Goal: Check status: Check status

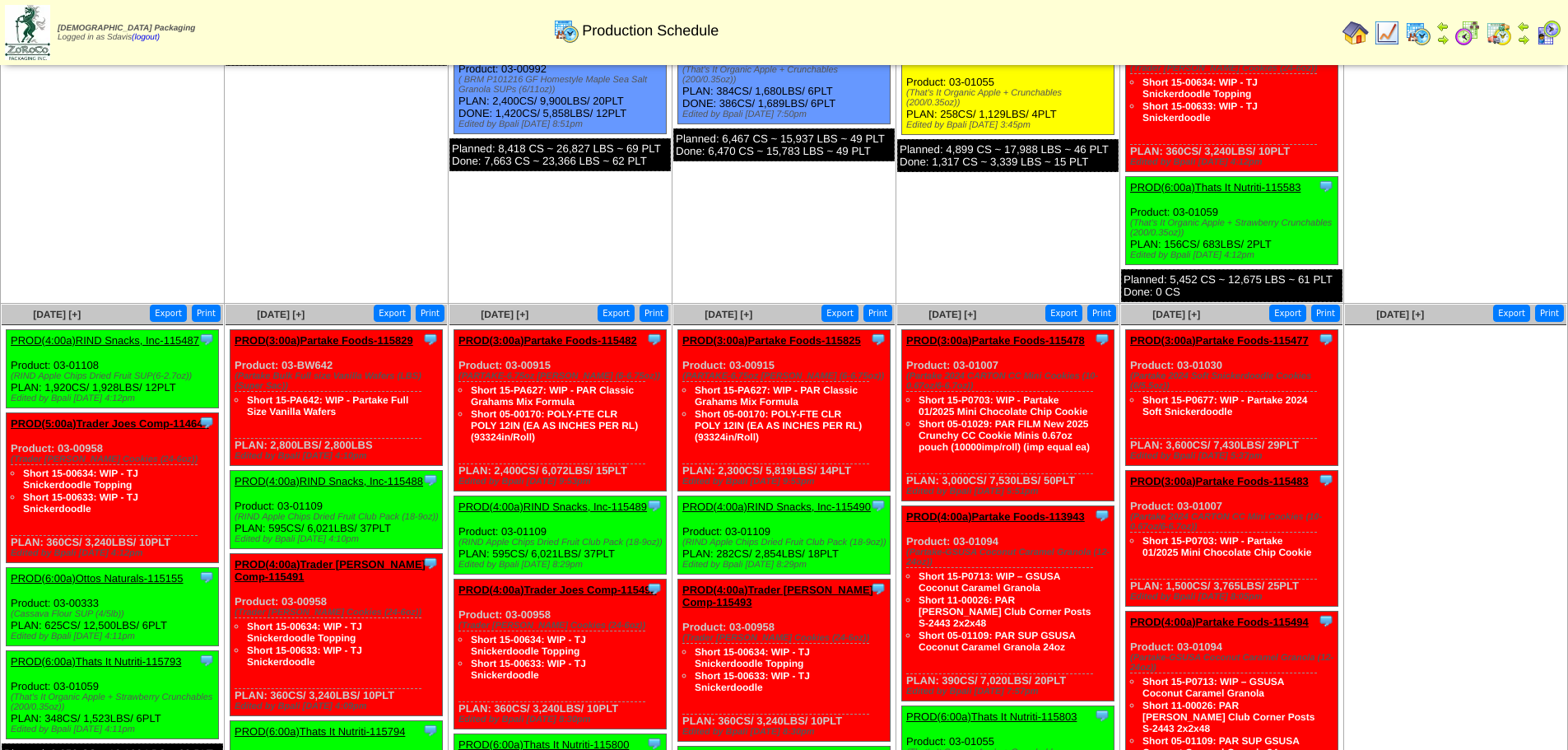
scroll to position [658, 0]
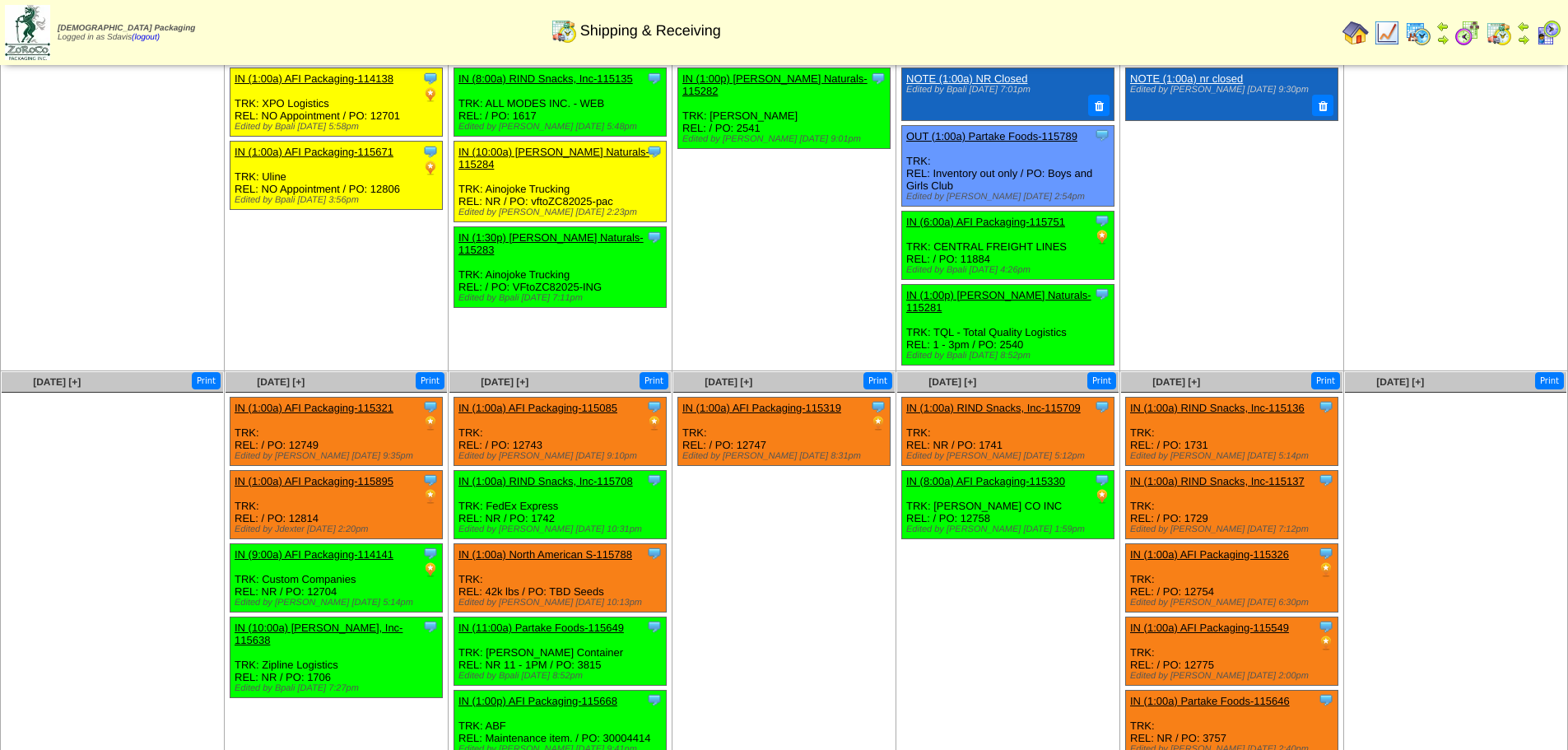
scroll to position [247, 0]
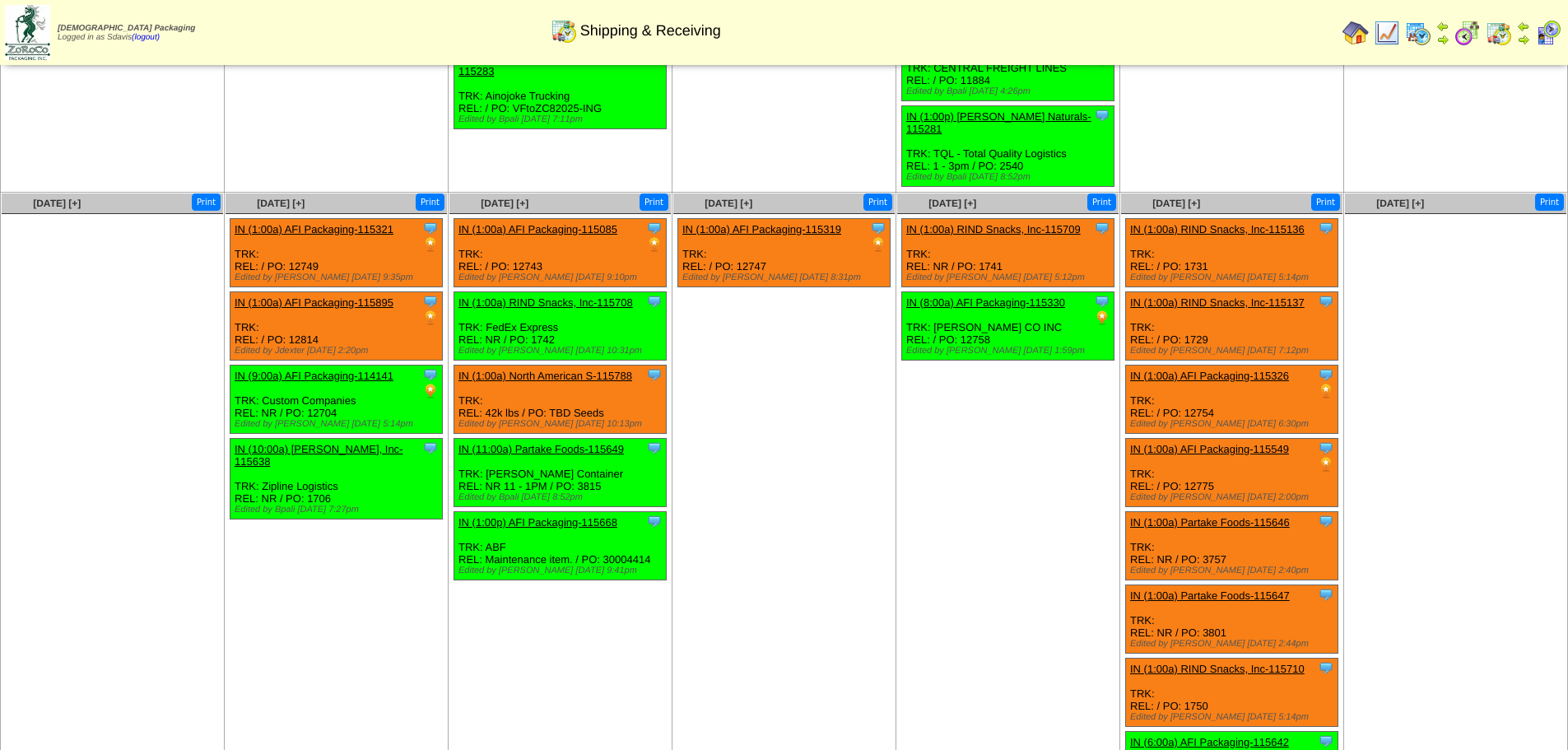
click at [840, 31] on div "Shipping & Receiving" at bounding box center [636, 25] width 902 height 45
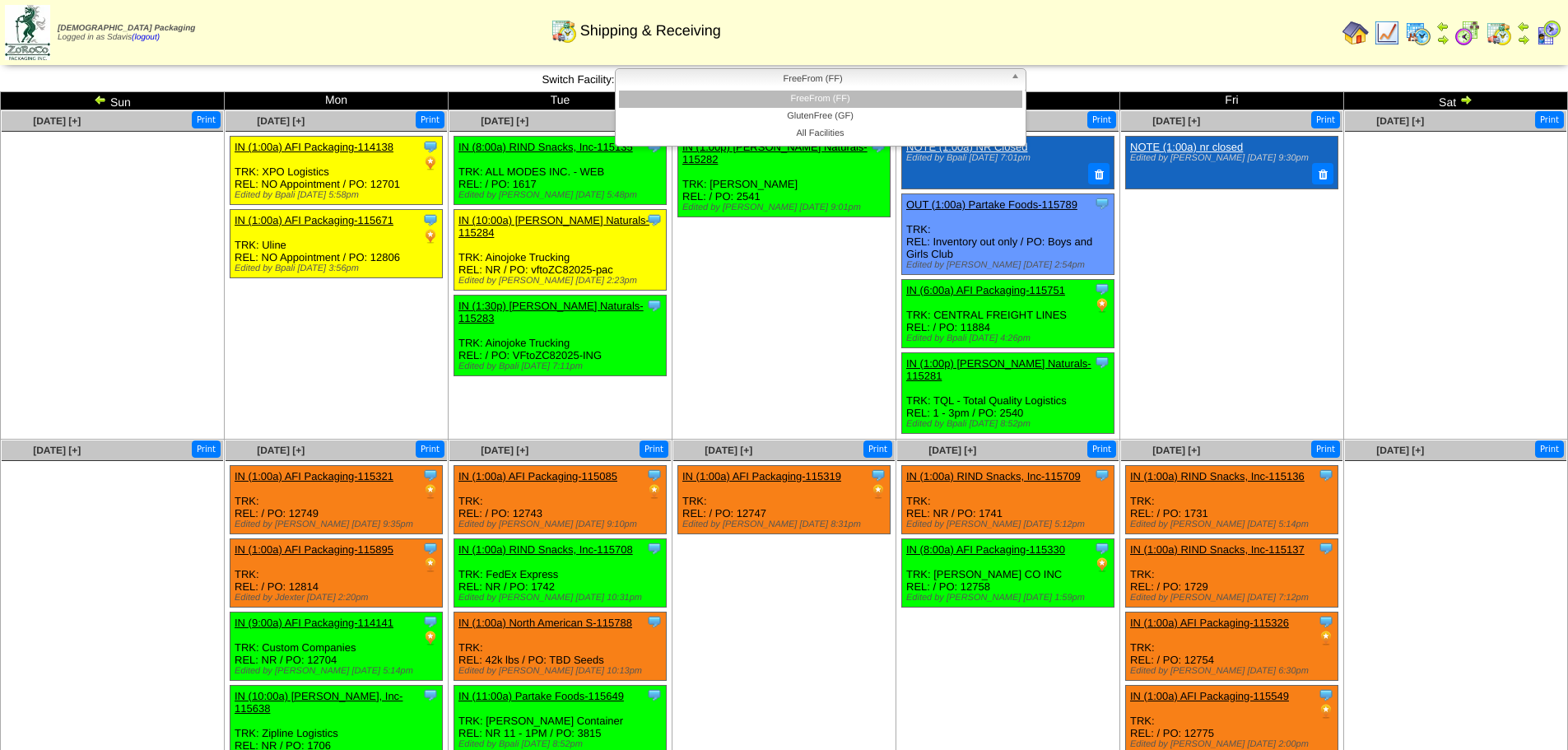
click at [1007, 72] on link "FreeFrom (FF)" at bounding box center [820, 80] width 412 height 23
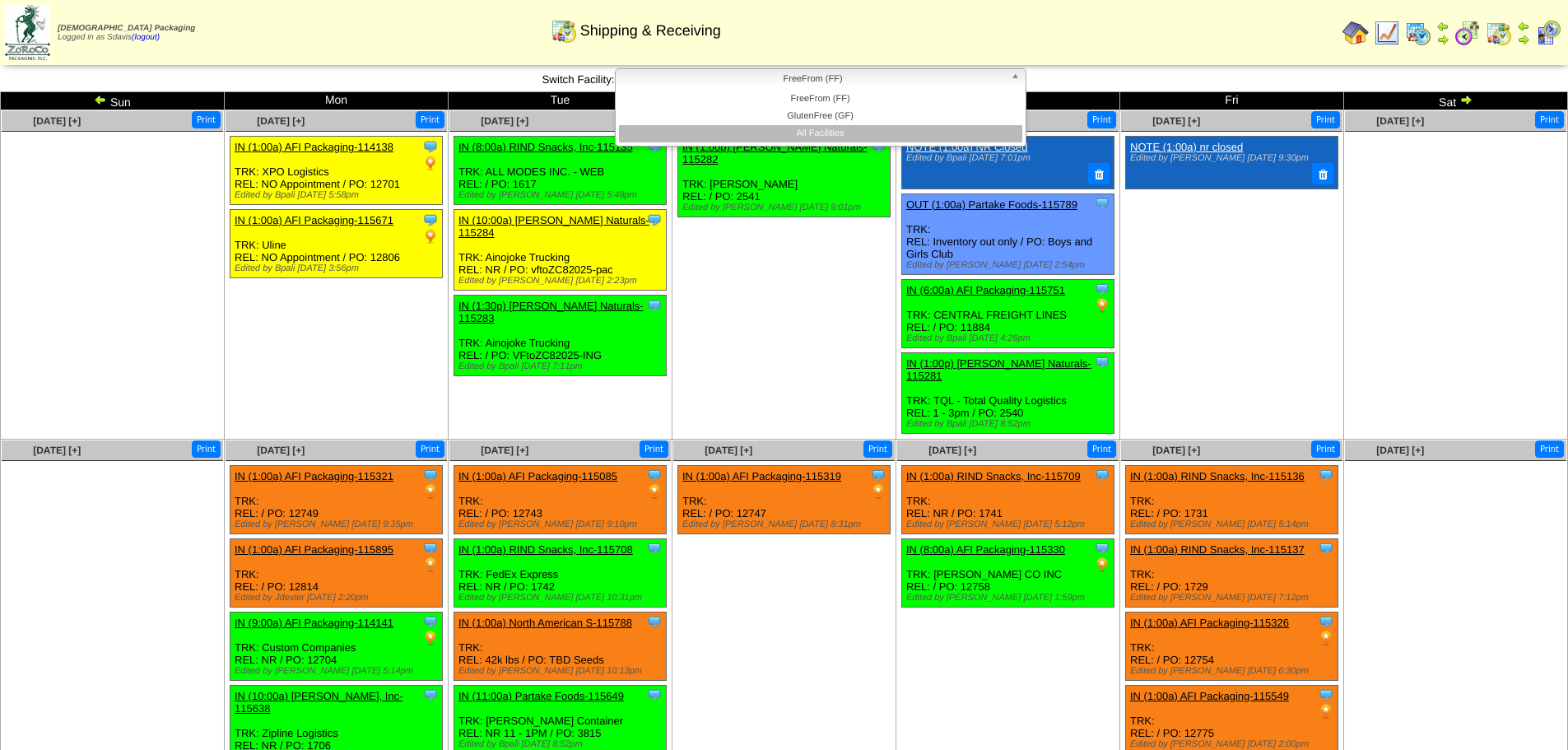
click at [862, 140] on li "All Facilities" at bounding box center [820, 133] width 403 height 17
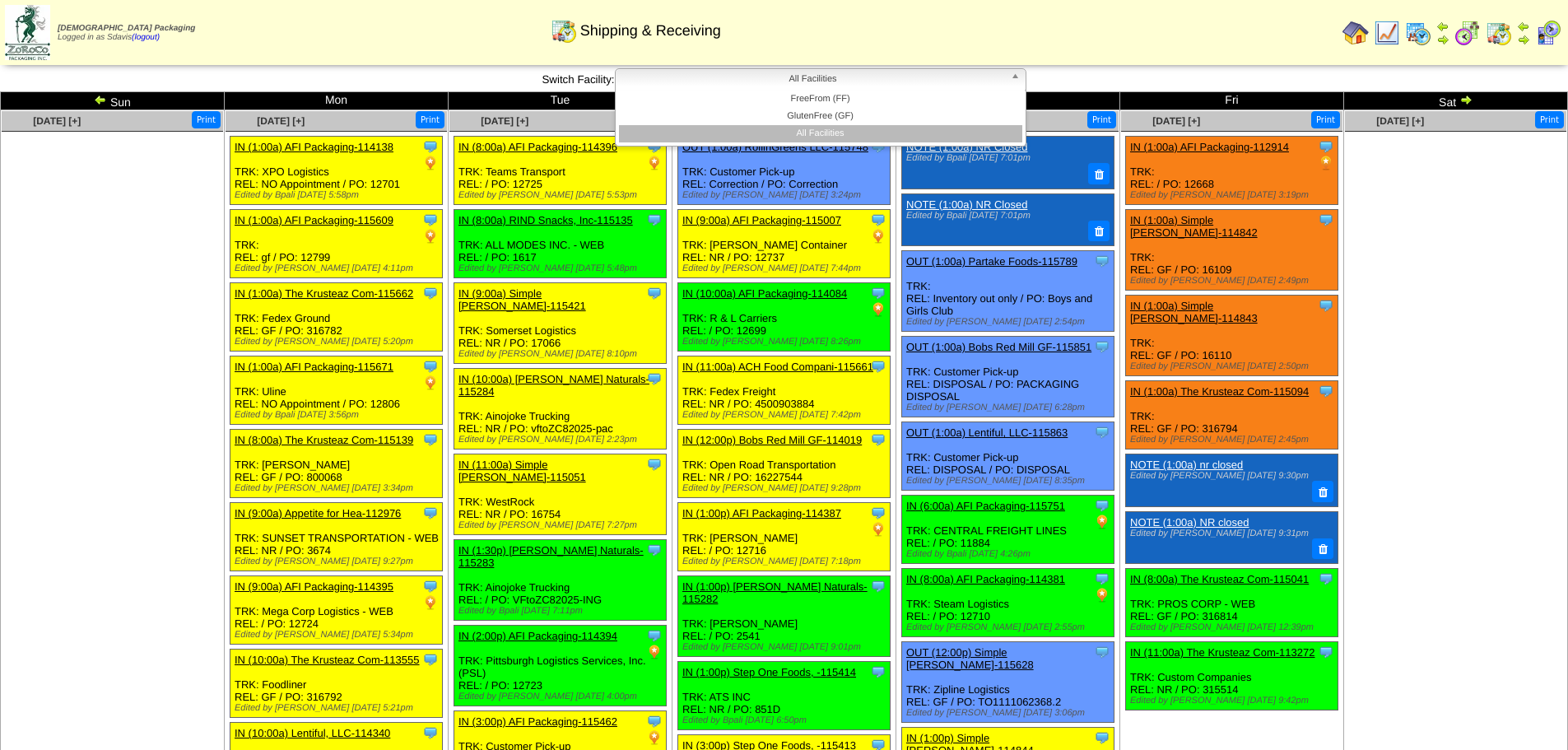
click at [878, 82] on span "All Facilities" at bounding box center [813, 79] width 382 height 20
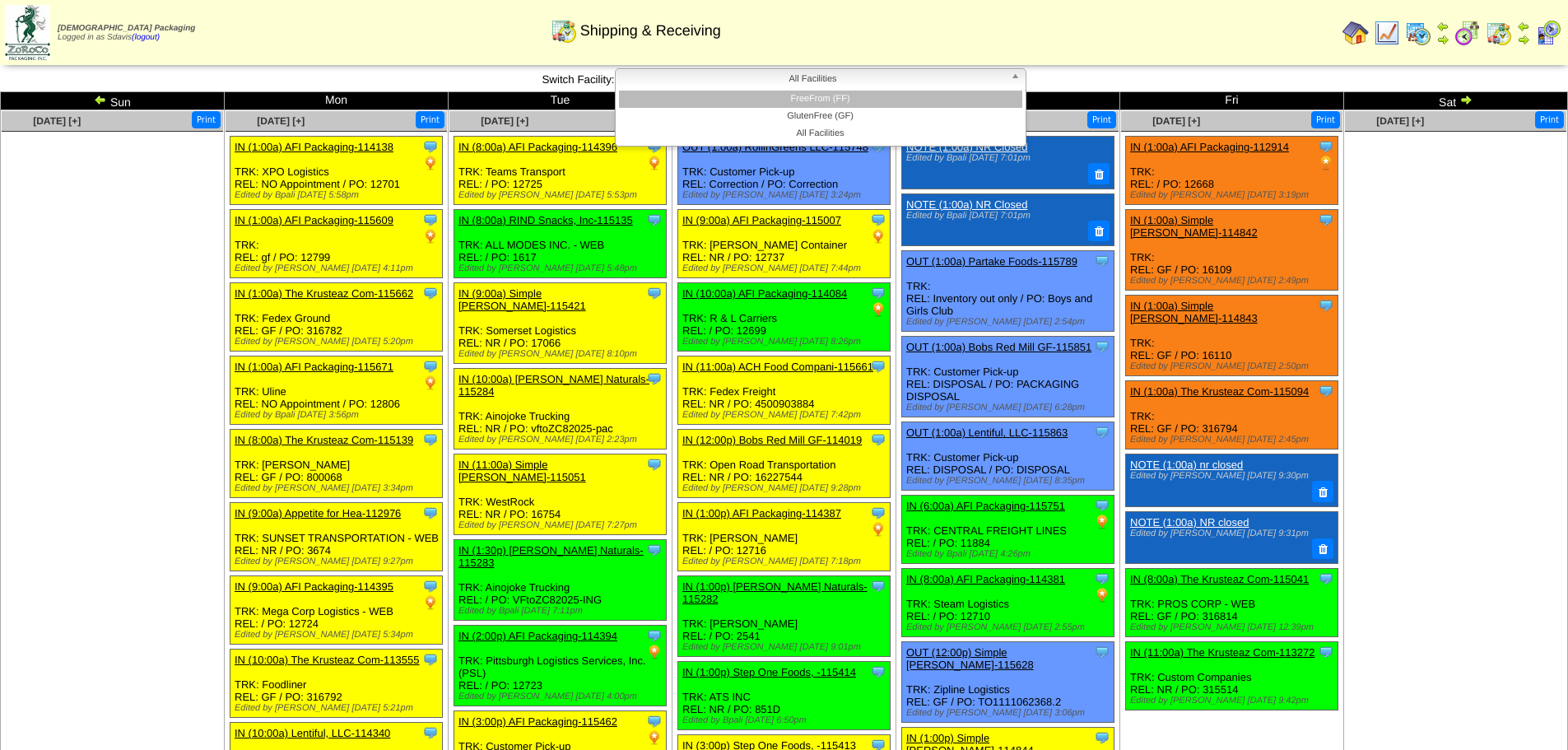
click at [842, 98] on li "FreeFrom (FF)" at bounding box center [820, 99] width 403 height 17
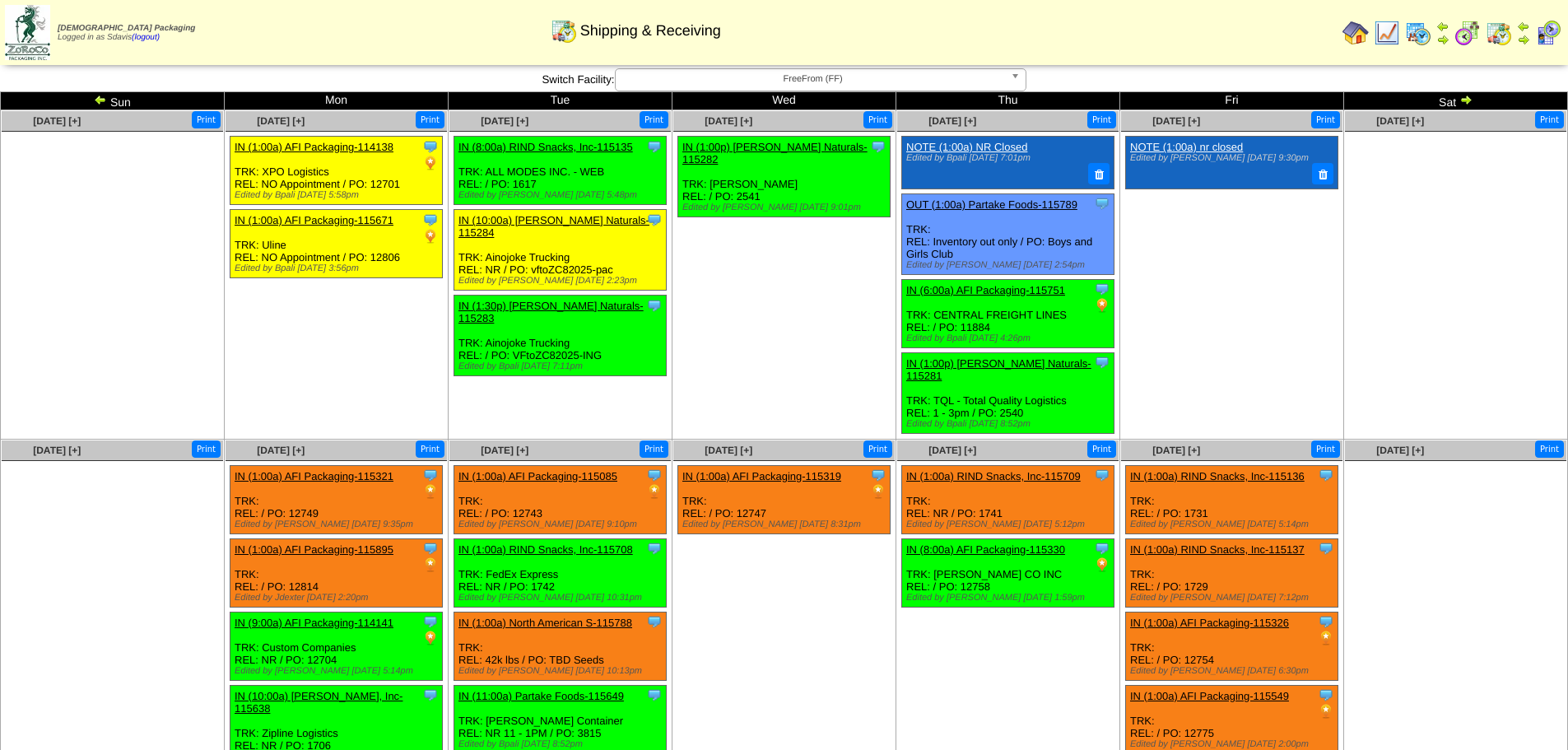
click at [1465, 96] on img at bounding box center [1465, 99] width 14 height 14
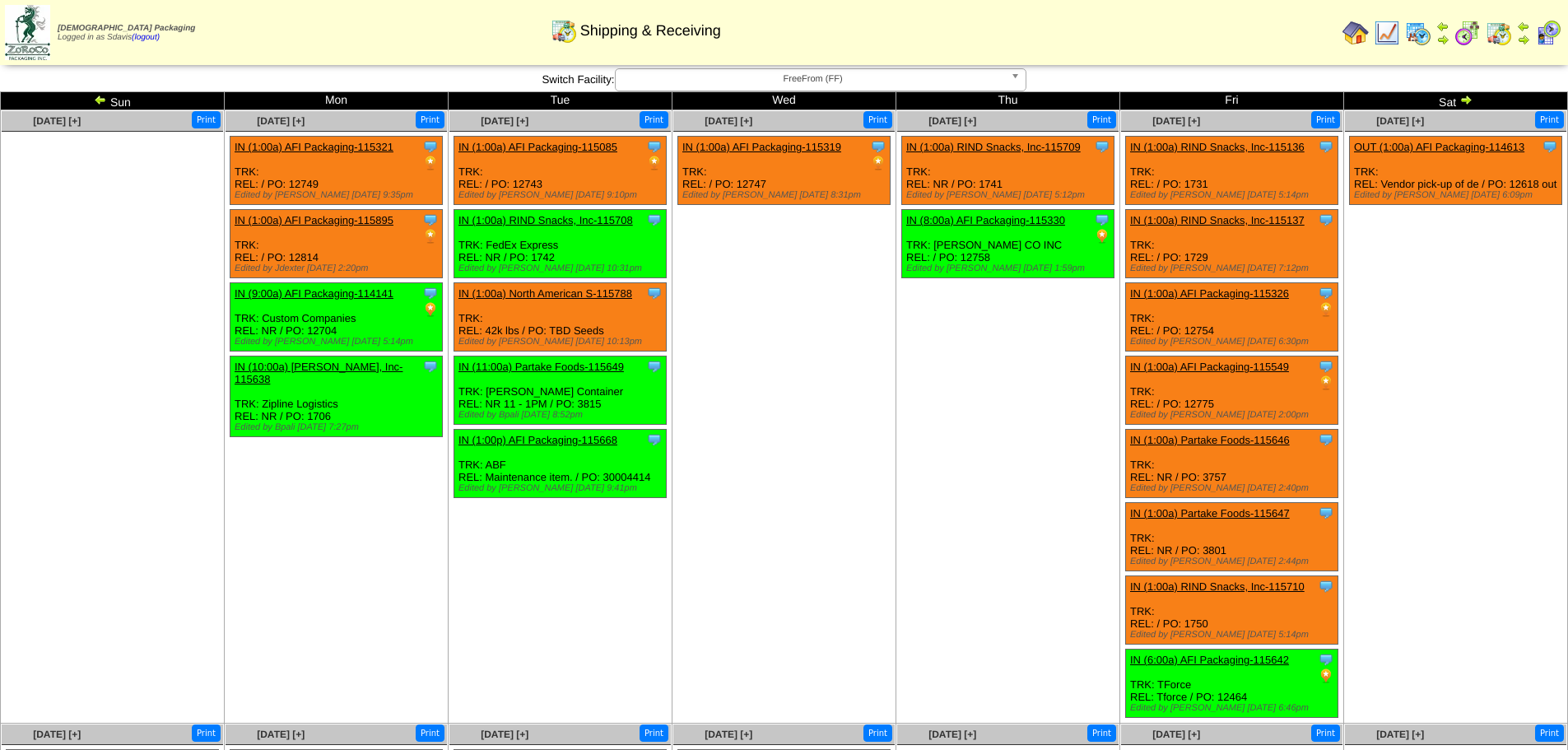
click at [1467, 101] on img at bounding box center [1465, 99] width 14 height 14
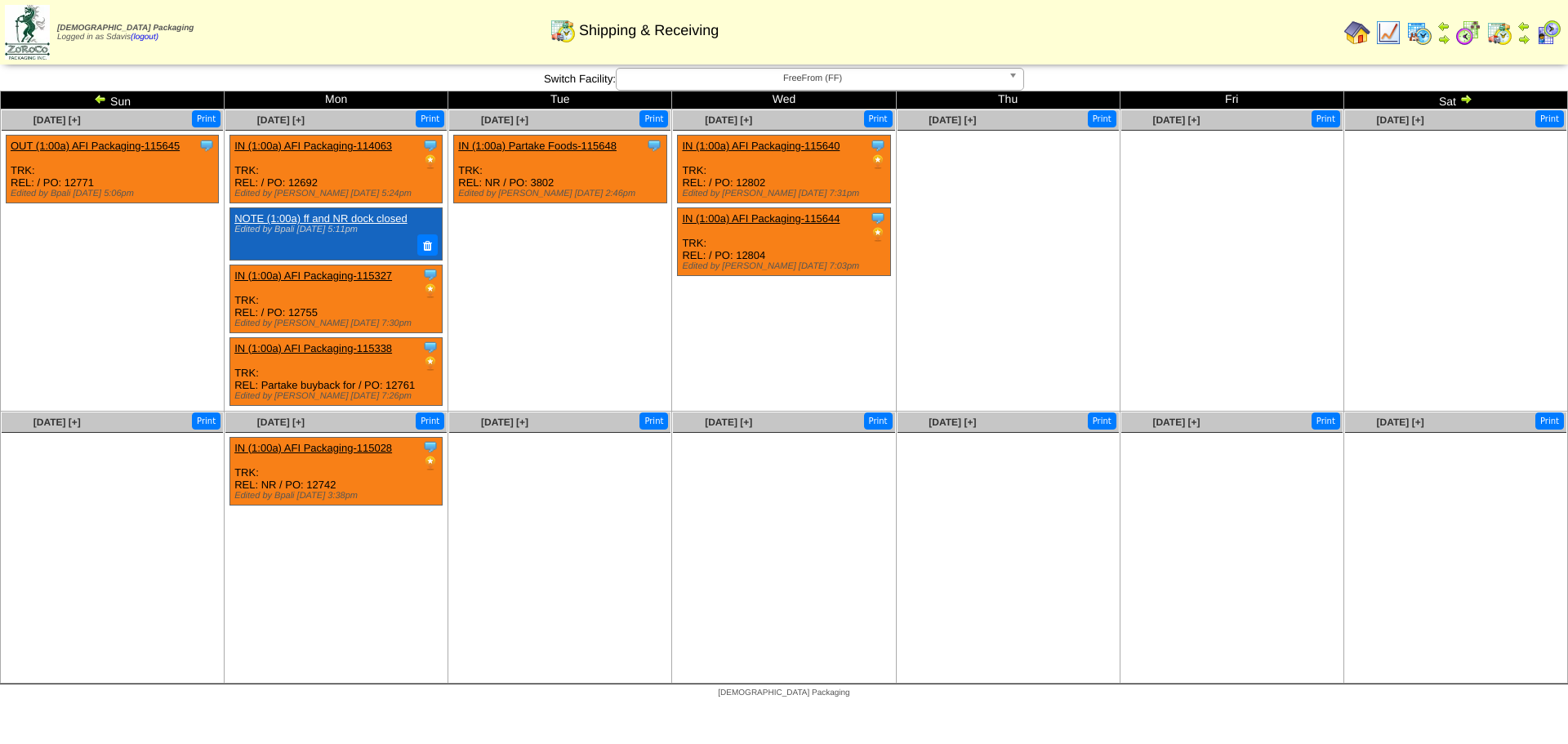
click at [98, 94] on img at bounding box center [100, 98] width 13 height 13
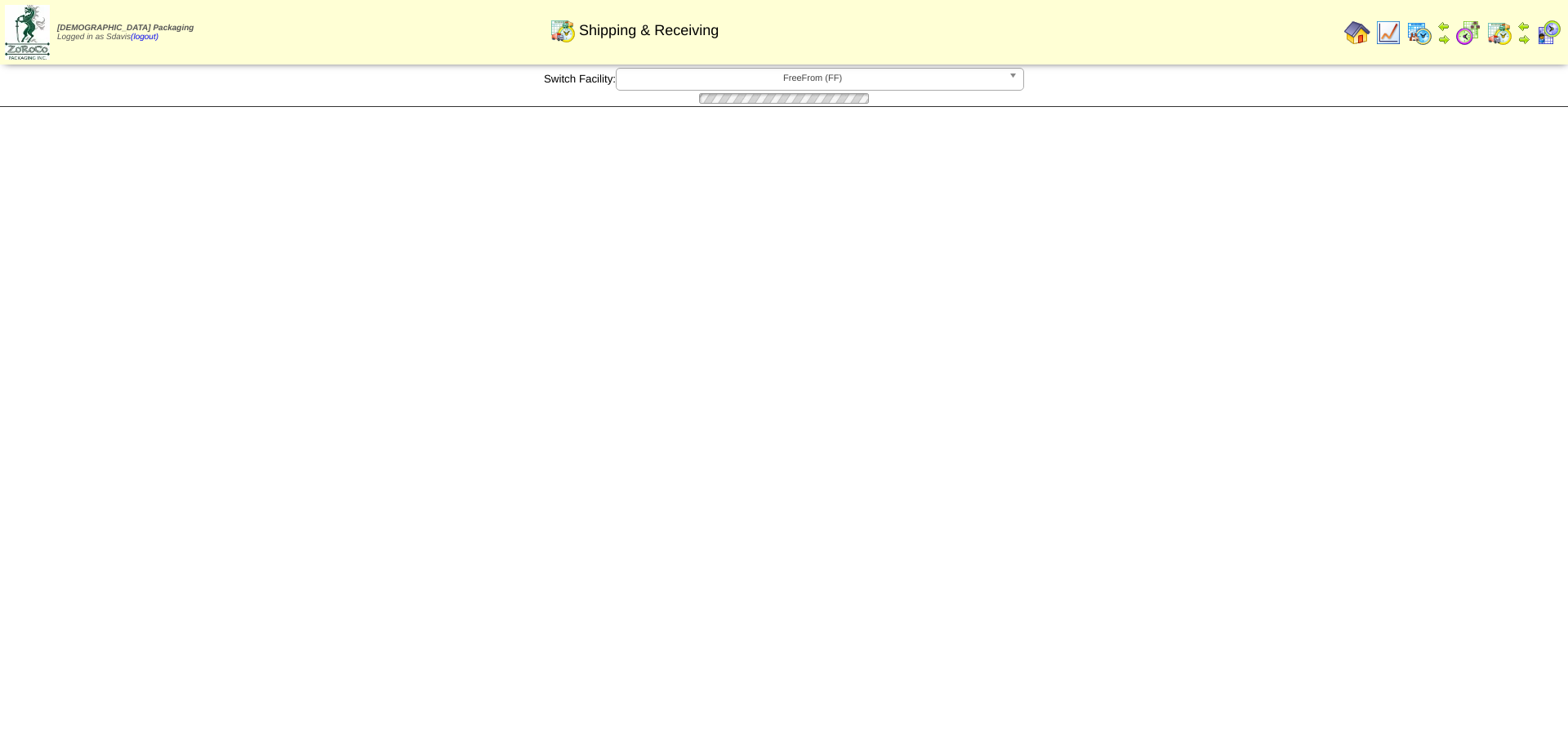
click at [97, 98] on div at bounding box center [784, 97] width 1568 height 15
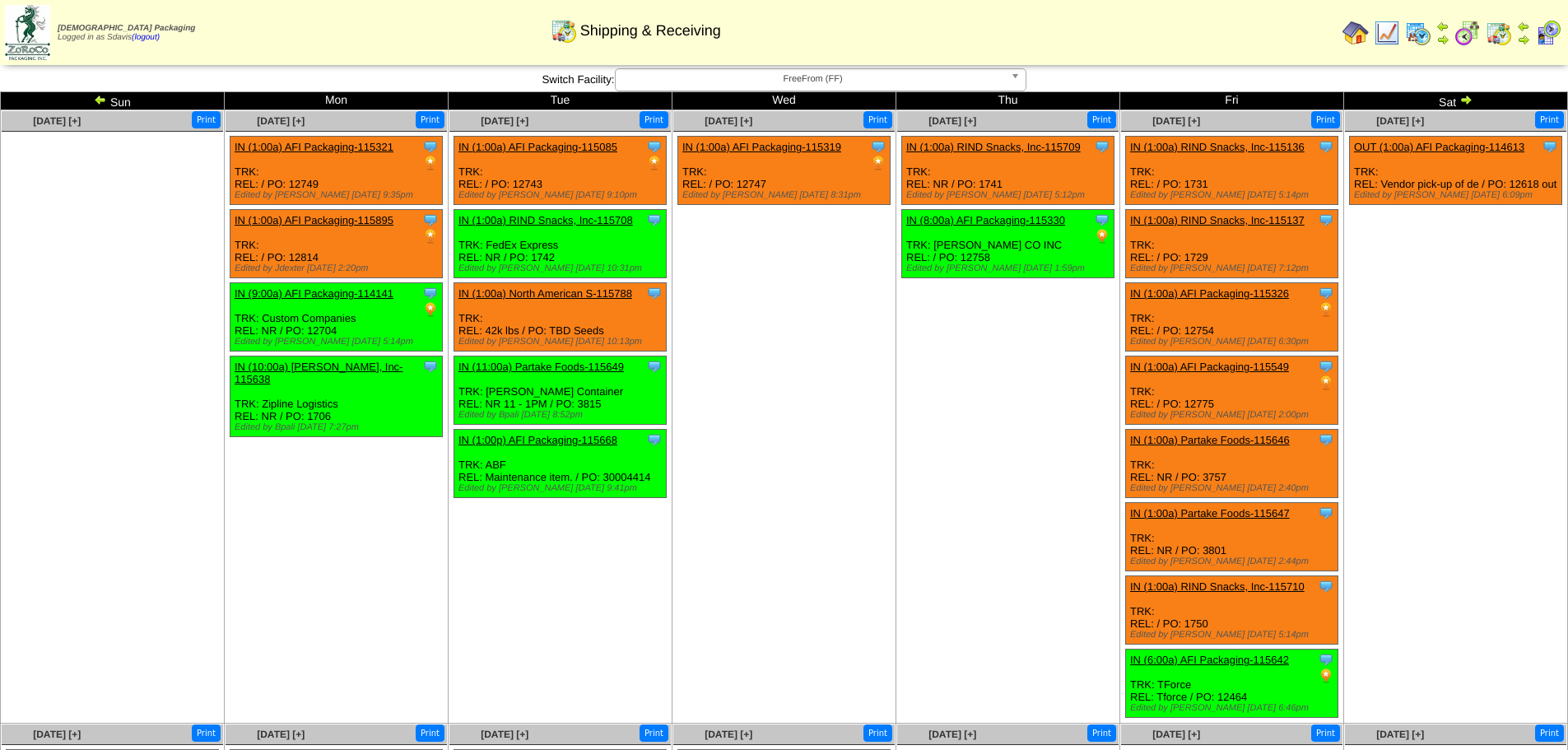
drag, startPoint x: 0, startPoint y: 0, endPoint x: 98, endPoint y: 99, distance: 139.3
click at [98, 99] on img at bounding box center [100, 99] width 14 height 14
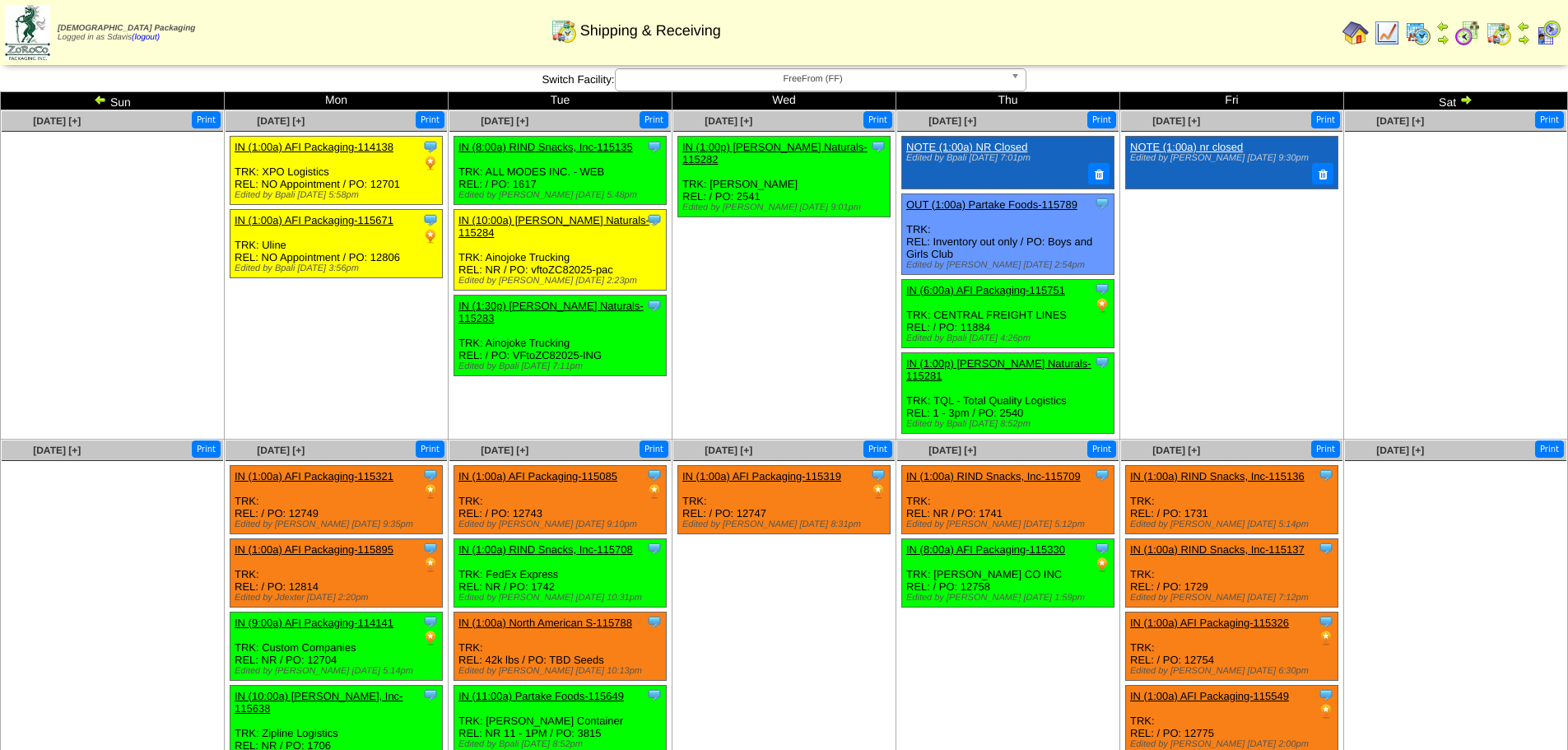
click at [98, 102] on img at bounding box center [100, 99] width 14 height 14
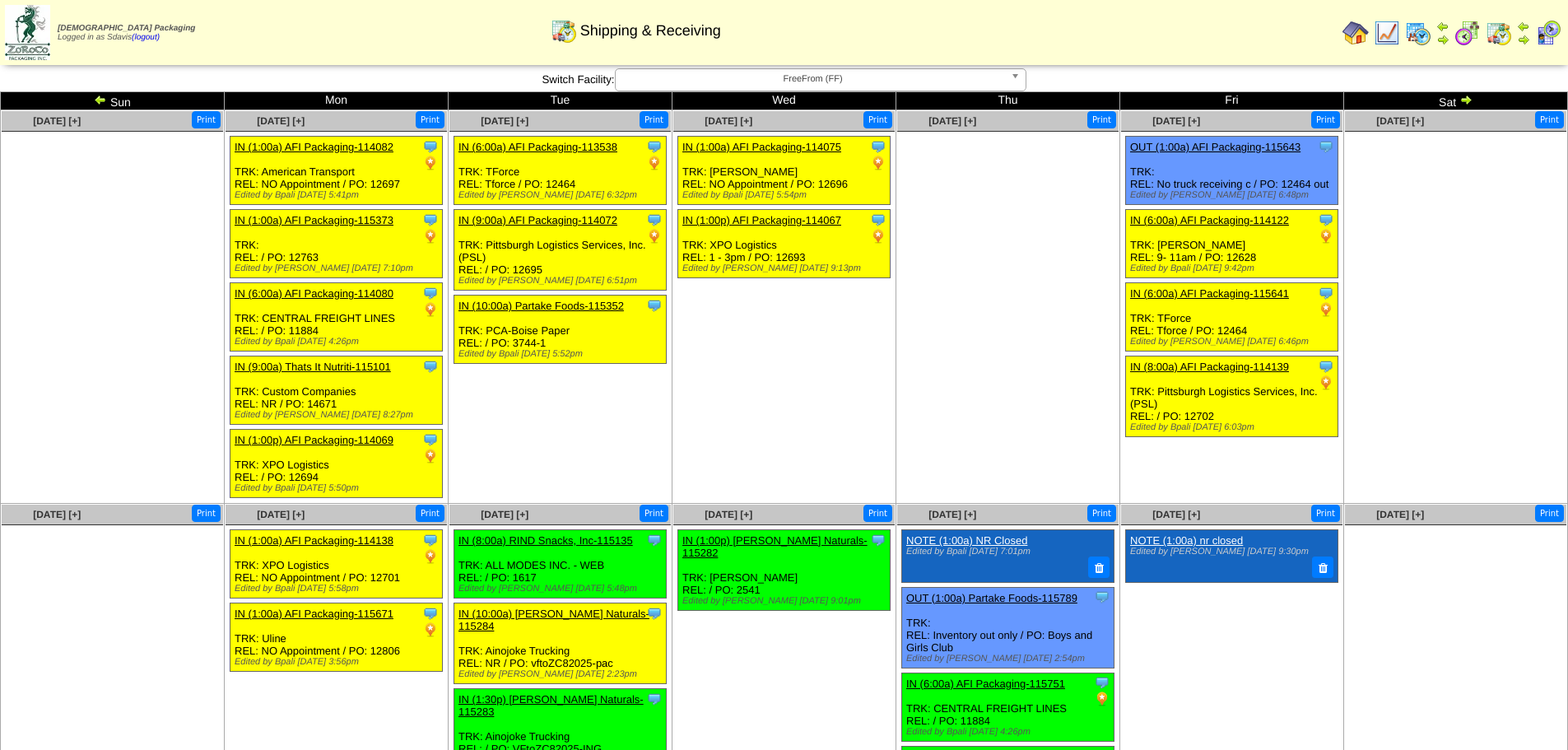
click at [1469, 101] on img at bounding box center [1465, 99] width 14 height 14
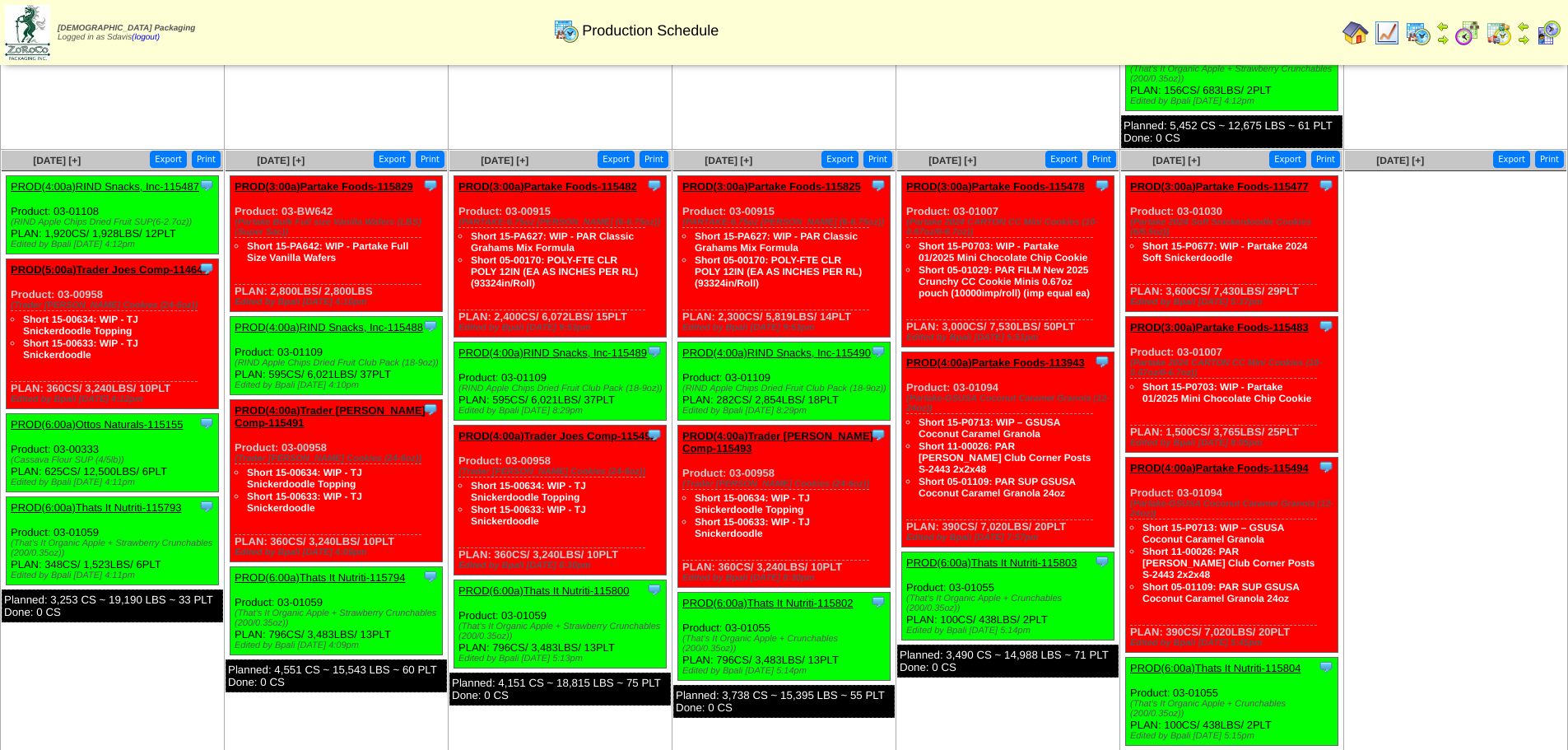
scroll to position [823, 0]
